Goal: Obtain resource: Download file/media

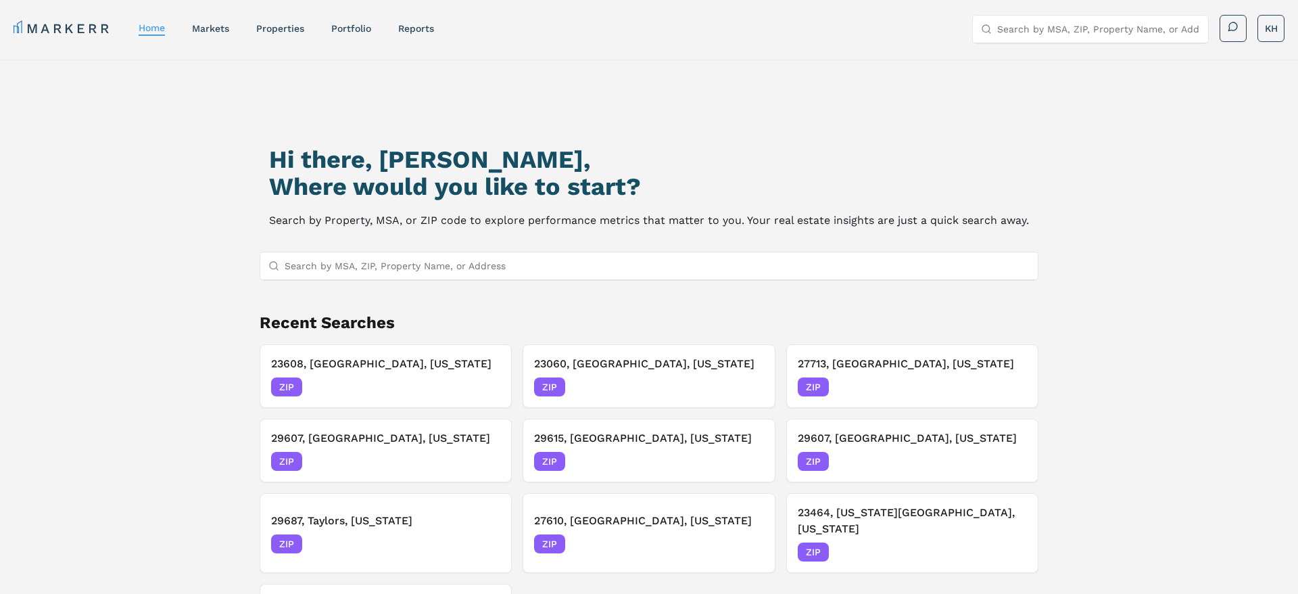
click at [469, 268] on input "Search by MSA, ZIP, Property Name, or Address" at bounding box center [657, 265] width 745 height 27
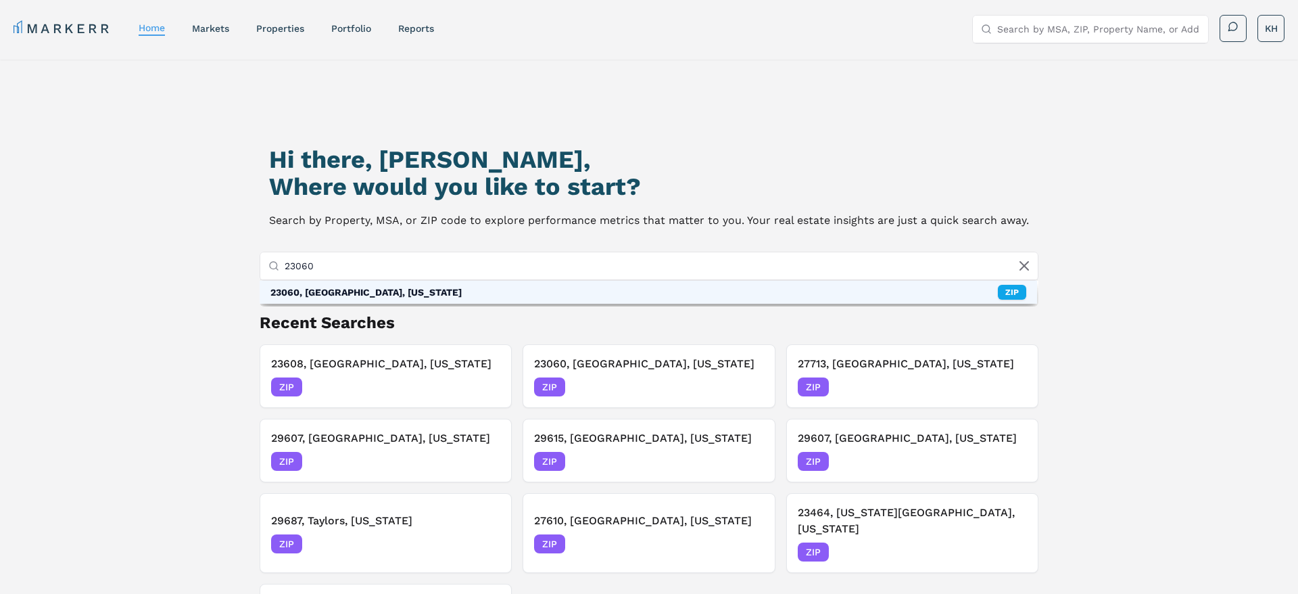
type input "23060"
click at [448, 295] on div "23060, [GEOGRAPHIC_DATA], [US_STATE] ZIP" at bounding box center [649, 292] width 778 height 23
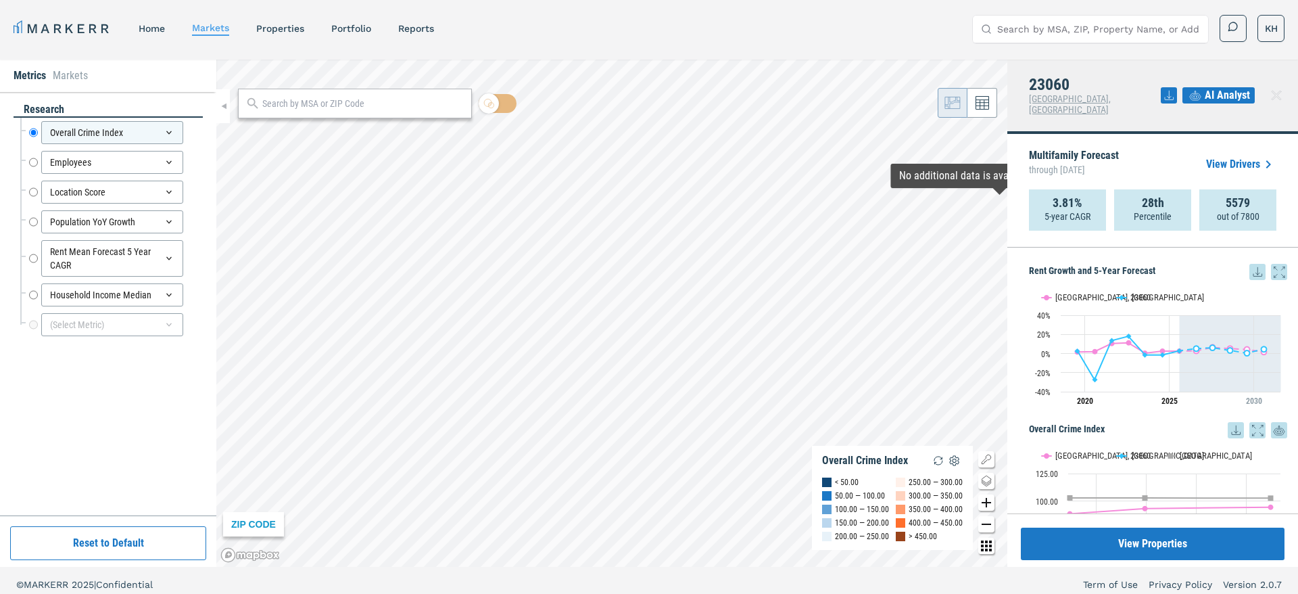
click at [1260, 264] on icon at bounding box center [1257, 272] width 16 height 16
click at [1220, 345] on div "Download as XLS" at bounding box center [1208, 348] width 78 height 14
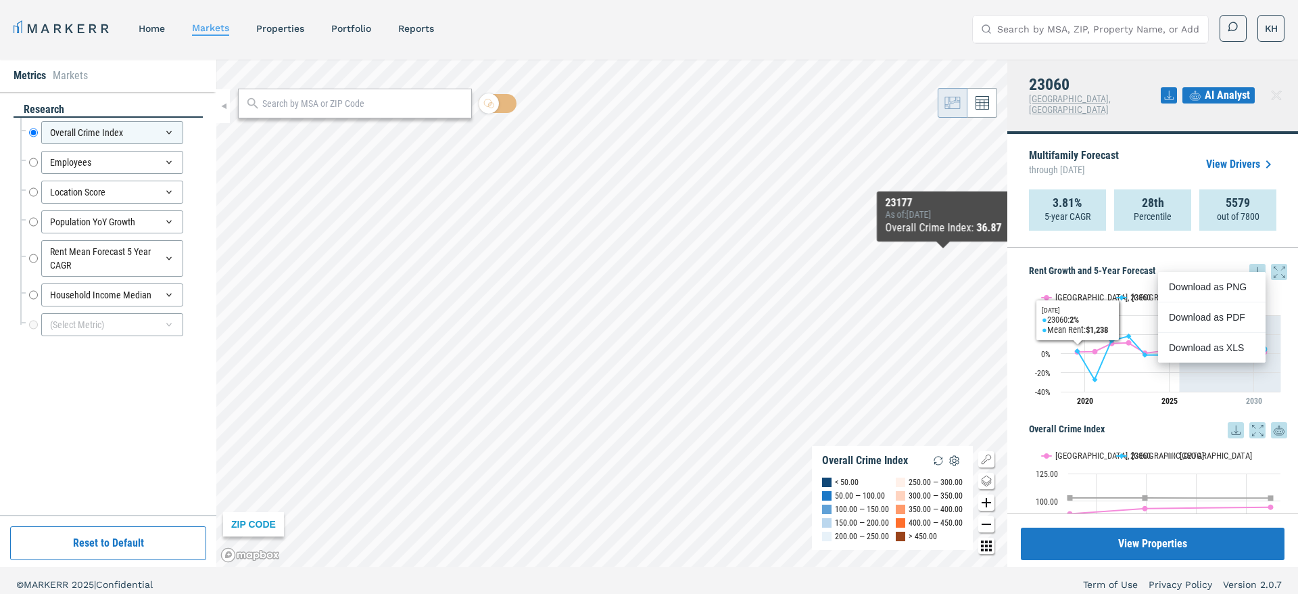
click at [1093, 247] on div "Rent Growth and 5-Year Forecast Rent Growth and 5-Year Forecast Line chart with…" at bounding box center [1152, 380] width 291 height 266
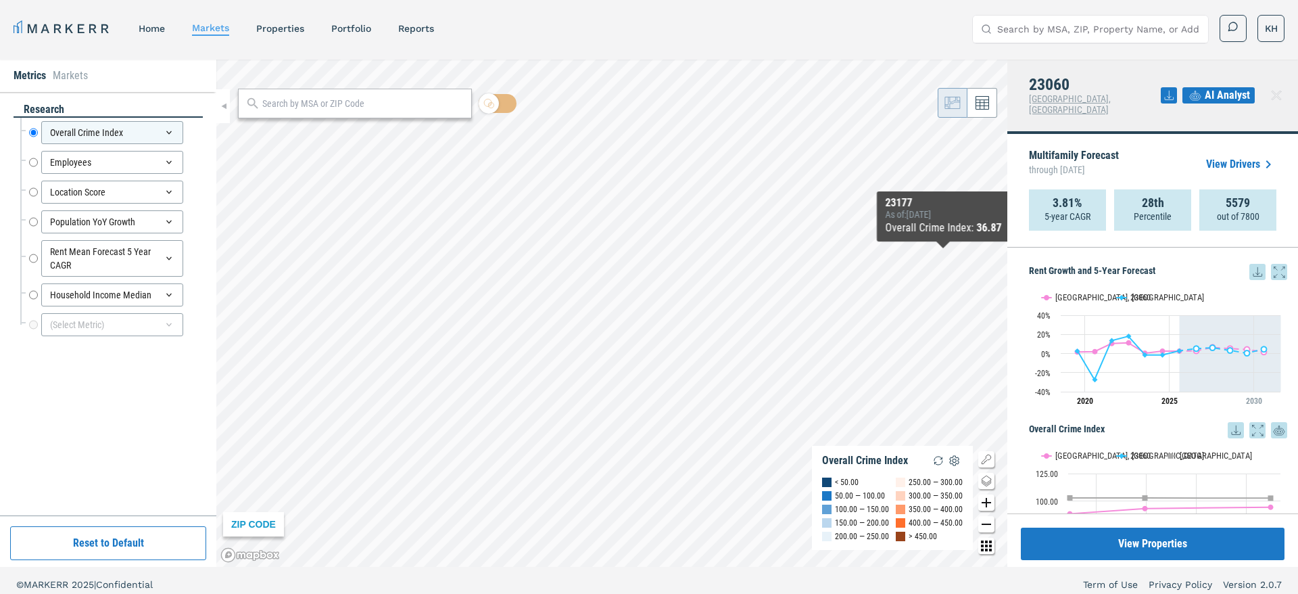
click at [1277, 264] on icon at bounding box center [1279, 272] width 16 height 16
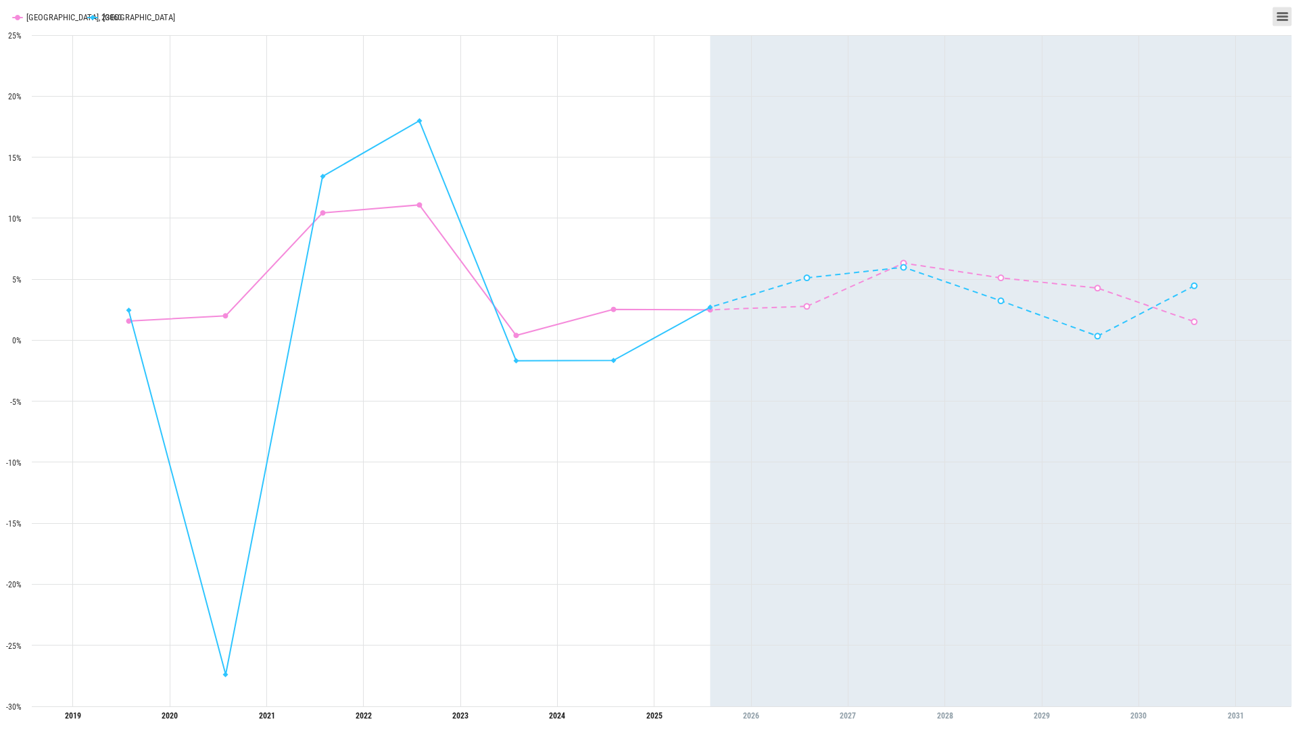
click at [1275, 13] on button "View chart menu, Rent Growth and 5-Year Forecast" at bounding box center [1282, 16] width 19 height 19
click at [1244, 48] on li "Exit from full screen" at bounding box center [1247, 40] width 78 height 19
